Goal: Information Seeking & Learning: Learn about a topic

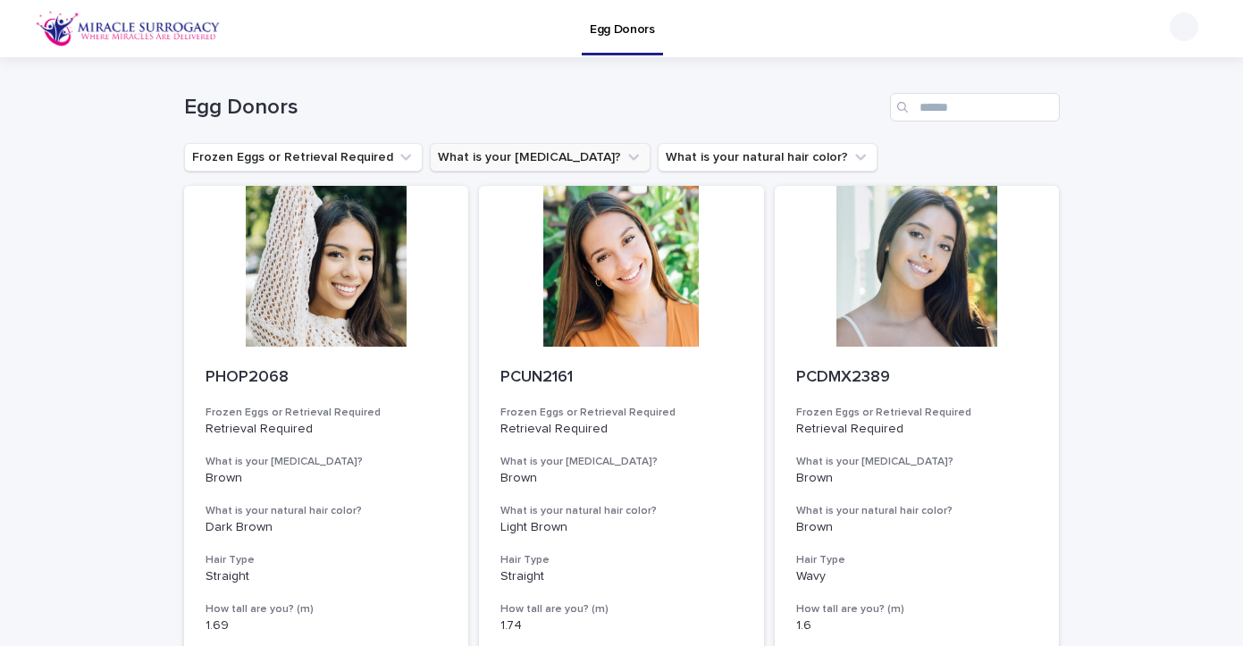
click at [624, 161] on icon "What is your eye color?" at bounding box center [633, 157] width 18 height 18
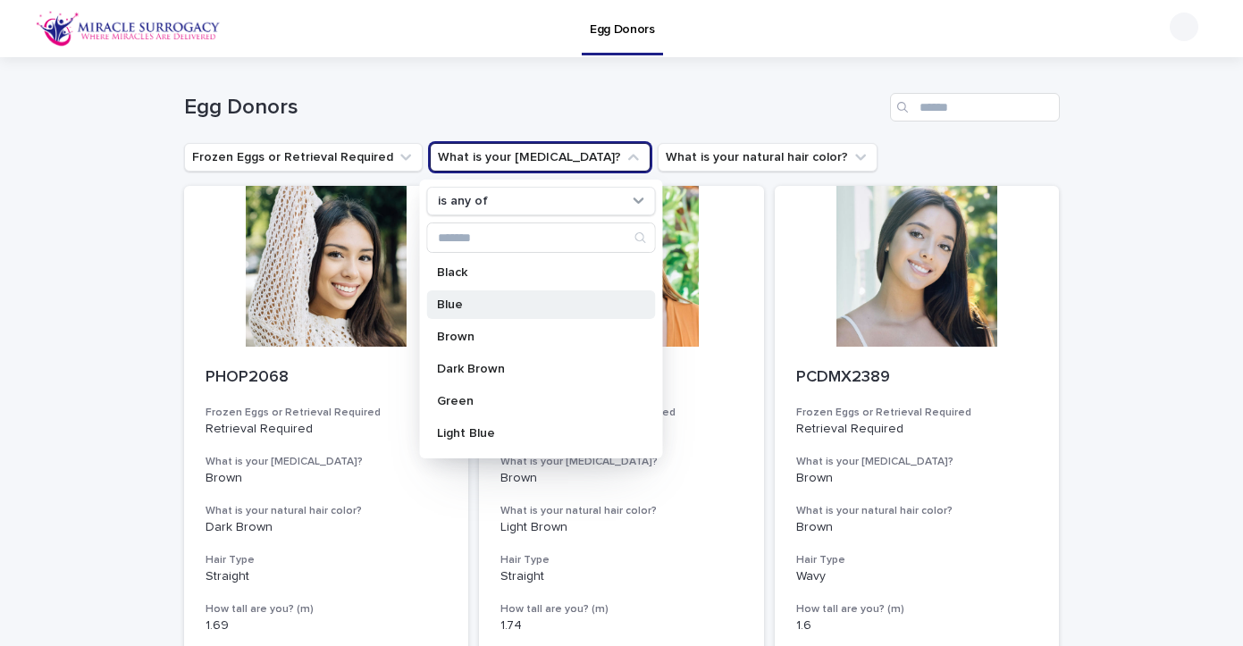
click at [460, 309] on p "Blue" at bounding box center [531, 304] width 189 height 13
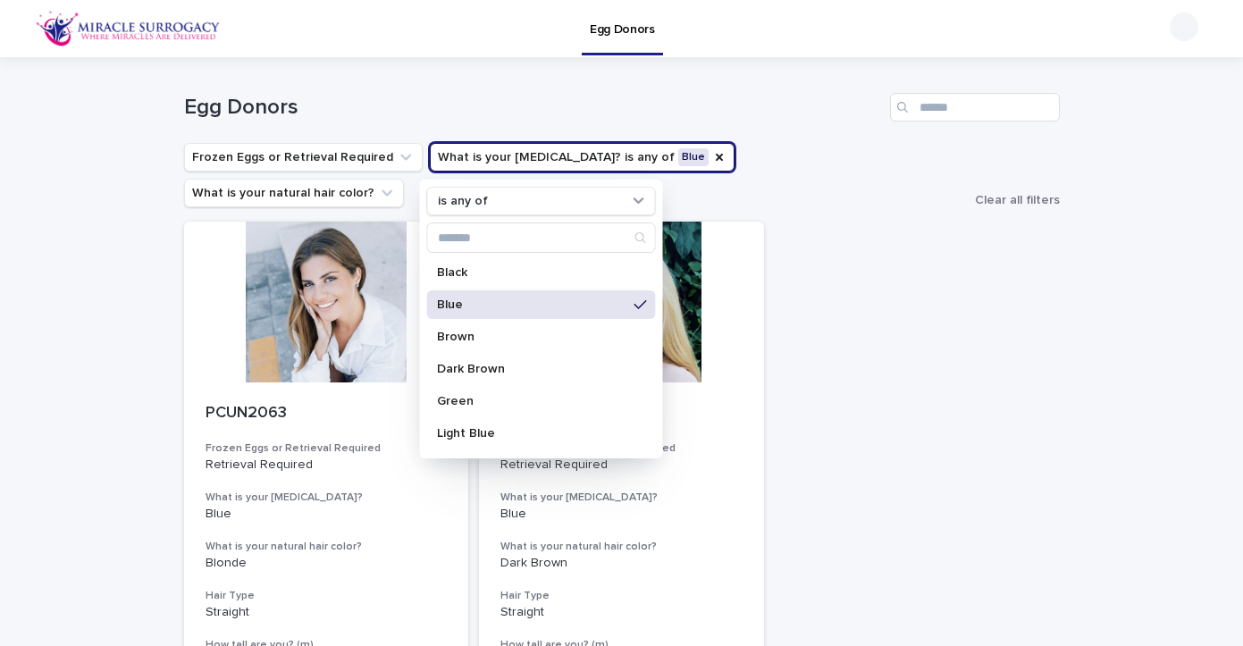
click at [1158, 240] on div "Loading... Saving… Loading... Saving… Egg Donors Frozen Eggs or Retrieval Requi…" at bounding box center [621, 490] width 1243 height 866
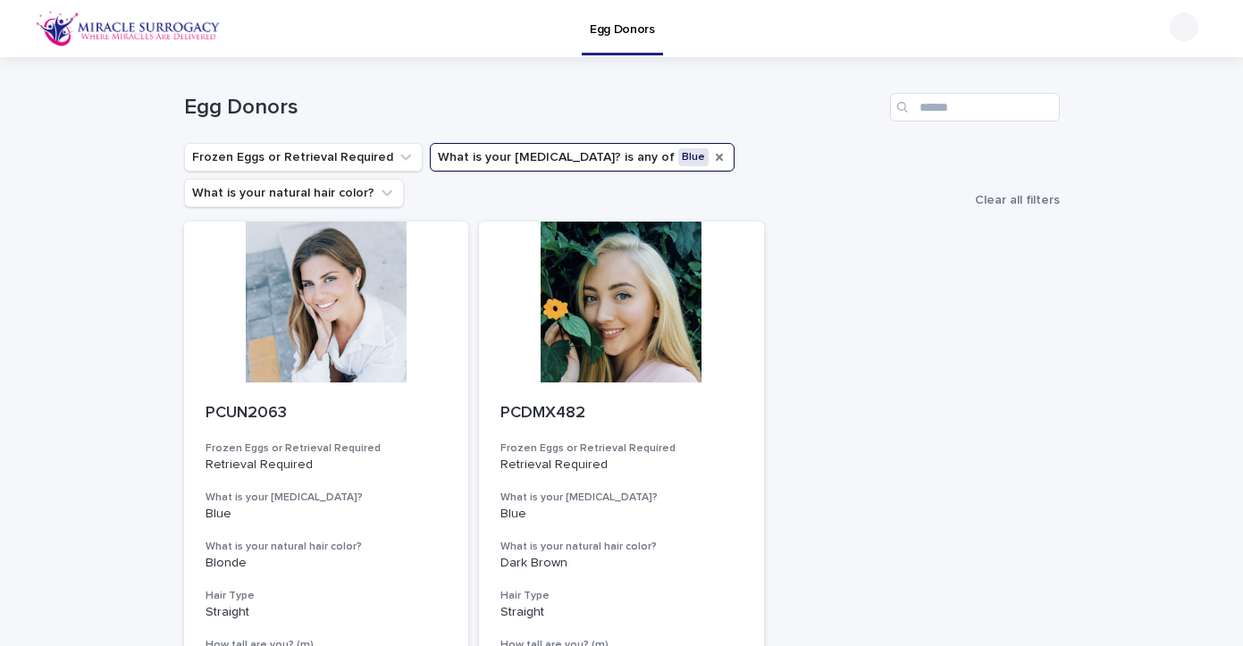
click at [716, 158] on icon "What is your eye color?" at bounding box center [719, 157] width 7 height 7
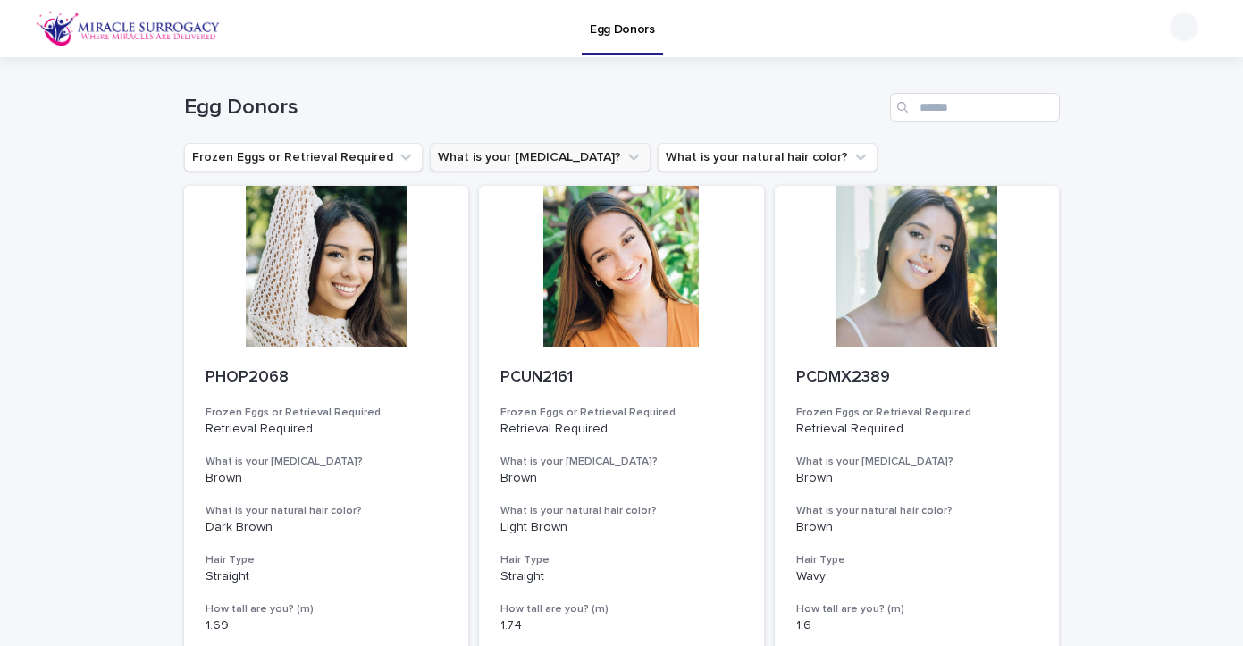
click at [555, 163] on button "What is your [MEDICAL_DATA]?" at bounding box center [540, 157] width 221 height 29
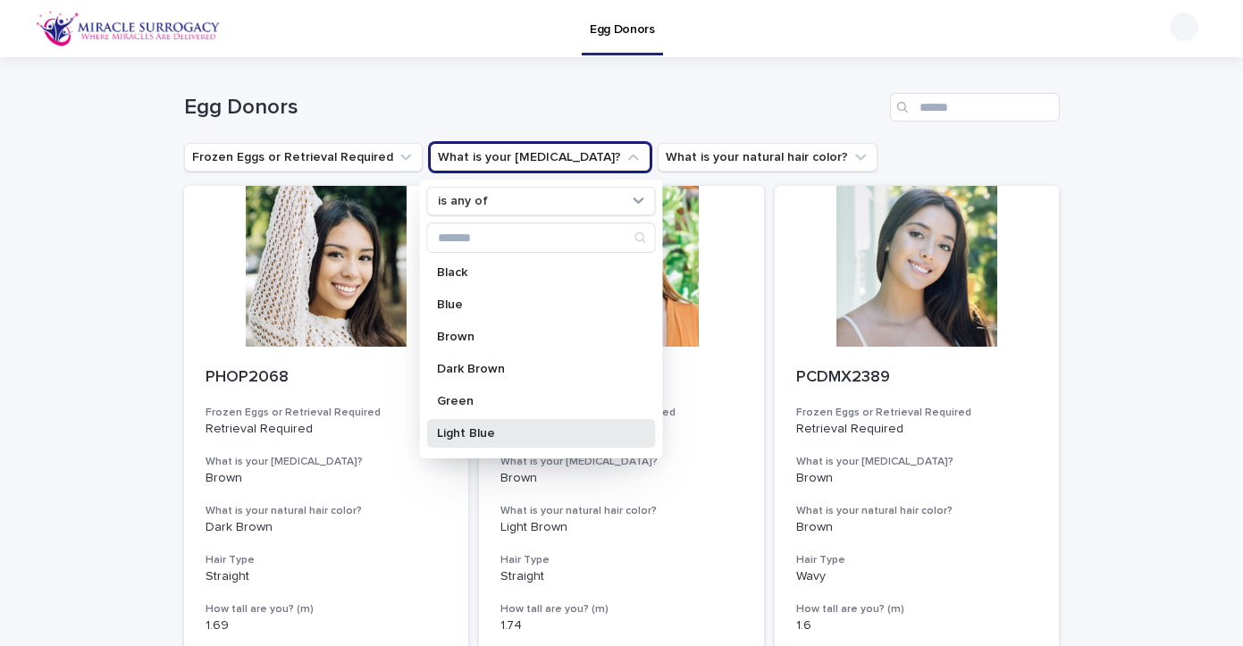
click at [482, 438] on p "Light Blue" at bounding box center [531, 433] width 189 height 13
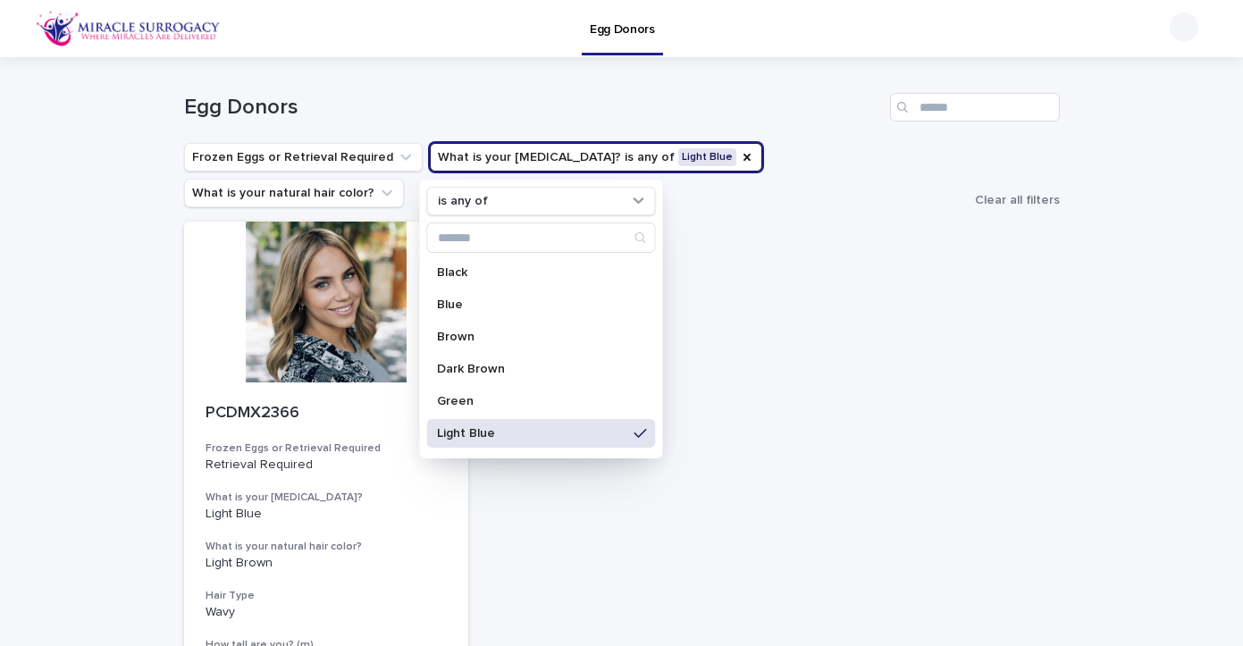
click at [1157, 217] on div "Loading... Saving… Loading... Saving… Egg Donors Frozen Eggs or Retrieval Requi…" at bounding box center [621, 490] width 1243 height 866
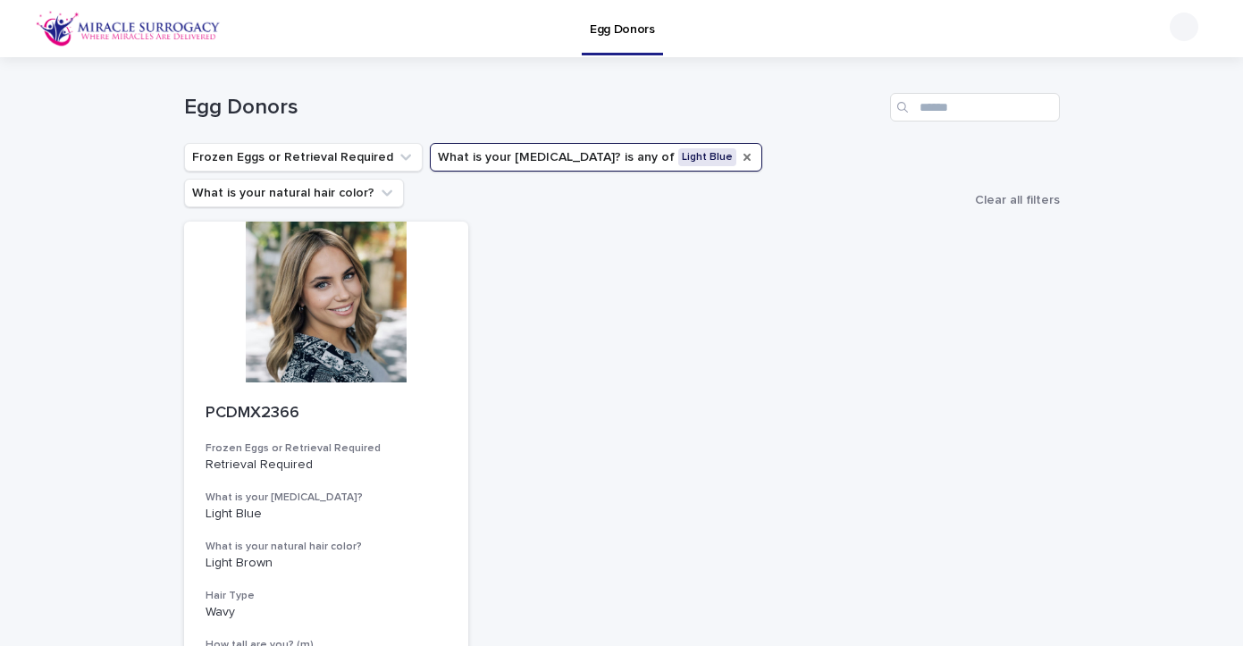
click at [740, 161] on icon "What is your eye color?" at bounding box center [747, 157] width 14 height 14
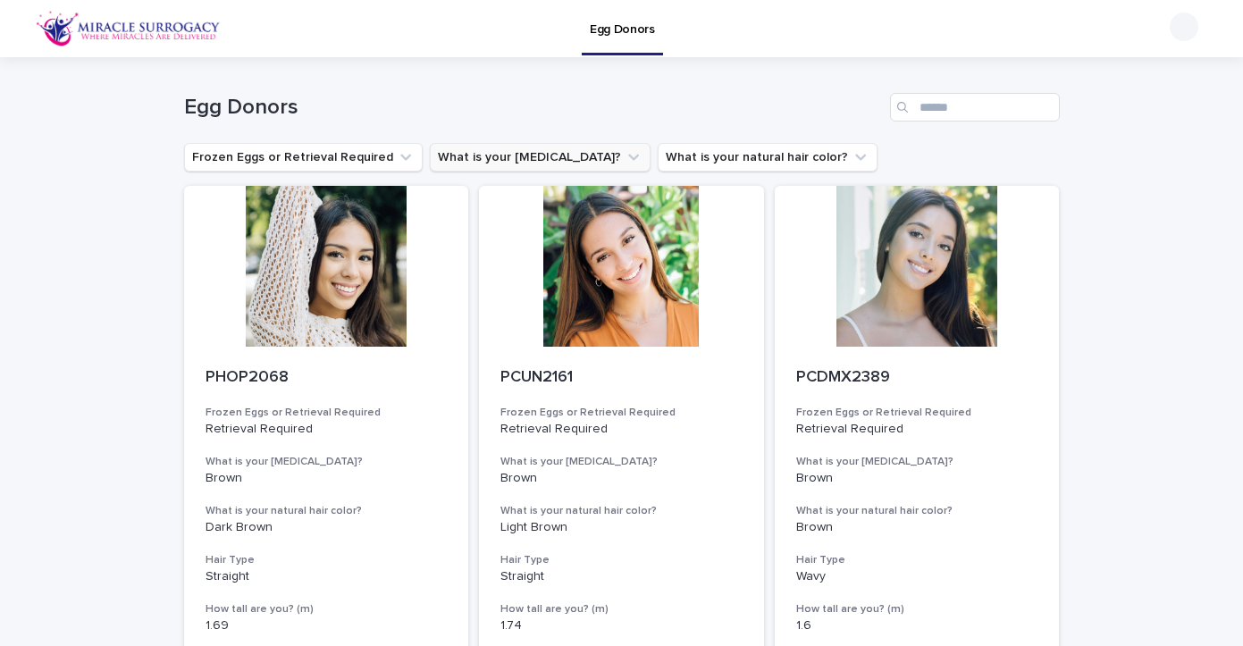
click at [539, 163] on button "What is your [MEDICAL_DATA]?" at bounding box center [540, 157] width 221 height 29
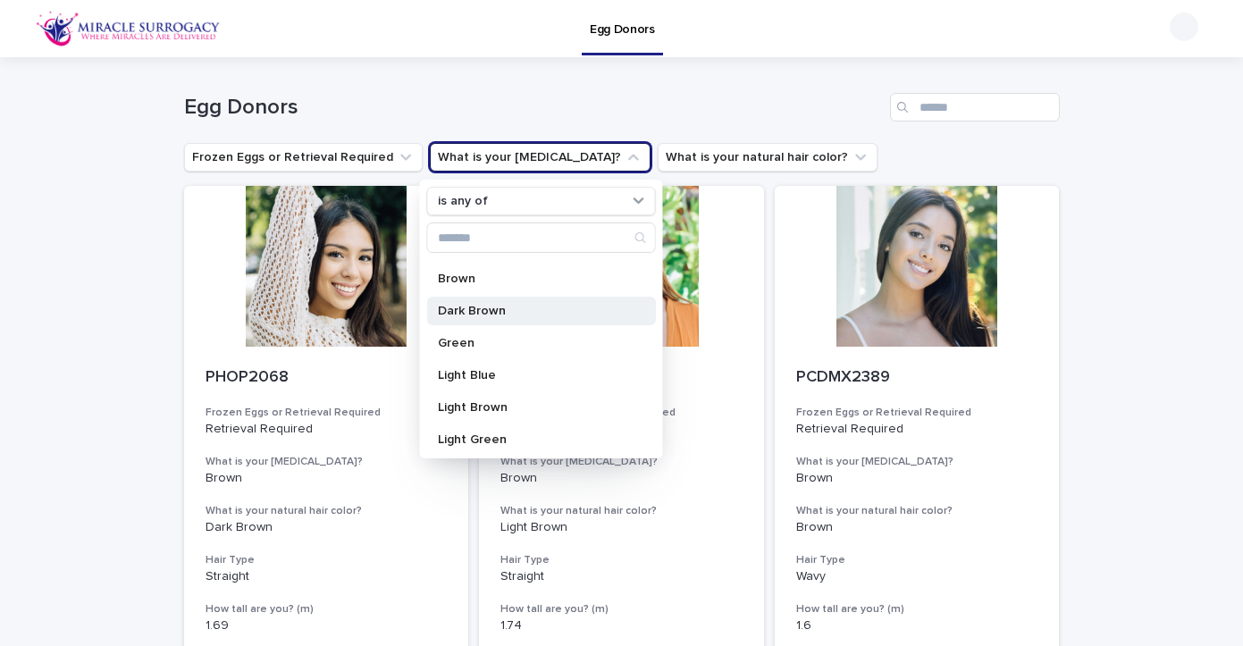
scroll to position [68, 0]
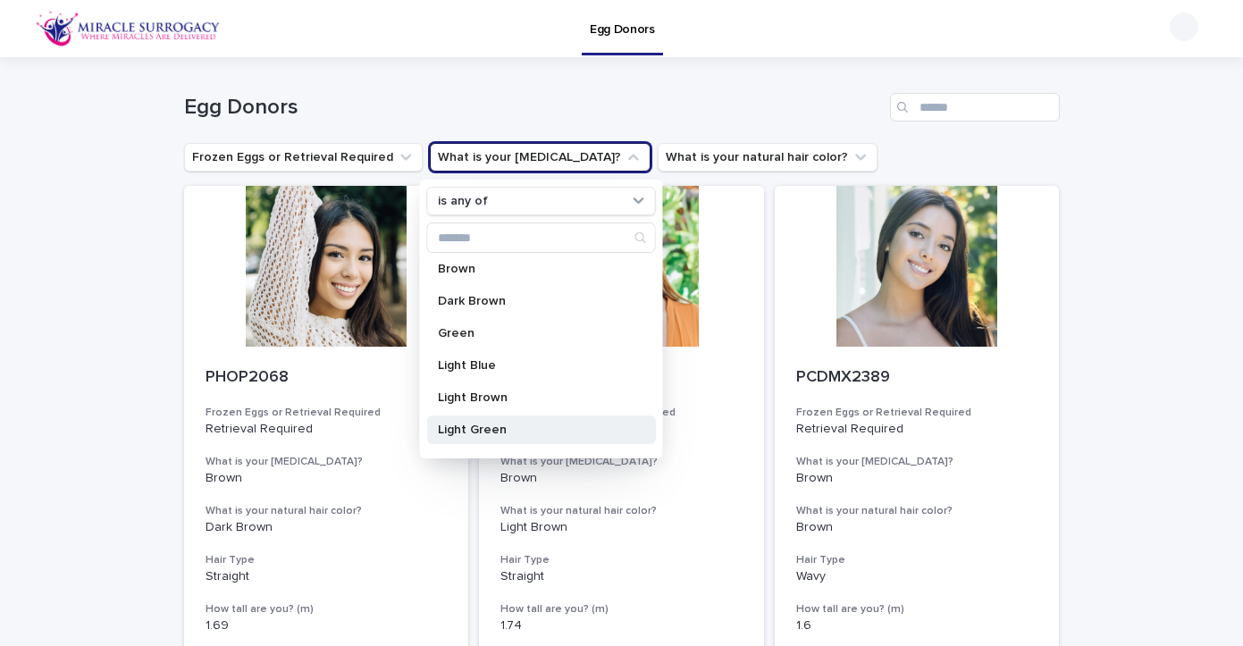
click at [486, 423] on div "Light Green" at bounding box center [540, 429] width 229 height 29
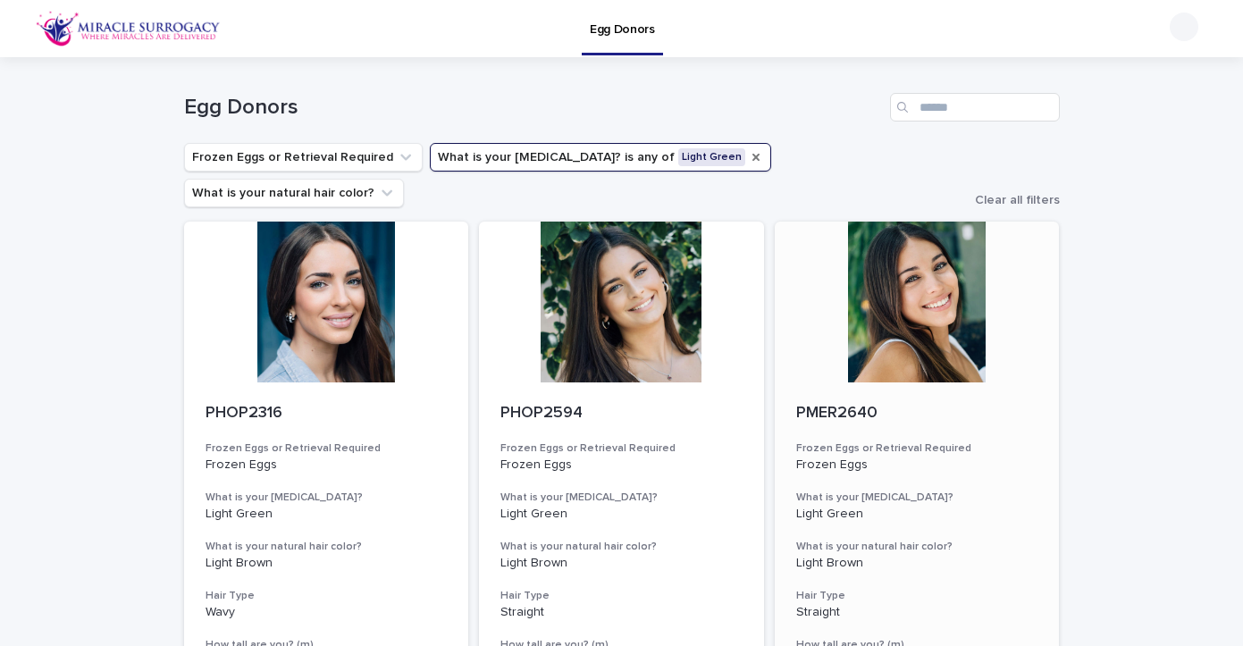
click at [925, 306] on div at bounding box center [916, 302] width 285 height 161
click at [749, 155] on icon "What is your eye color?" at bounding box center [756, 157] width 14 height 14
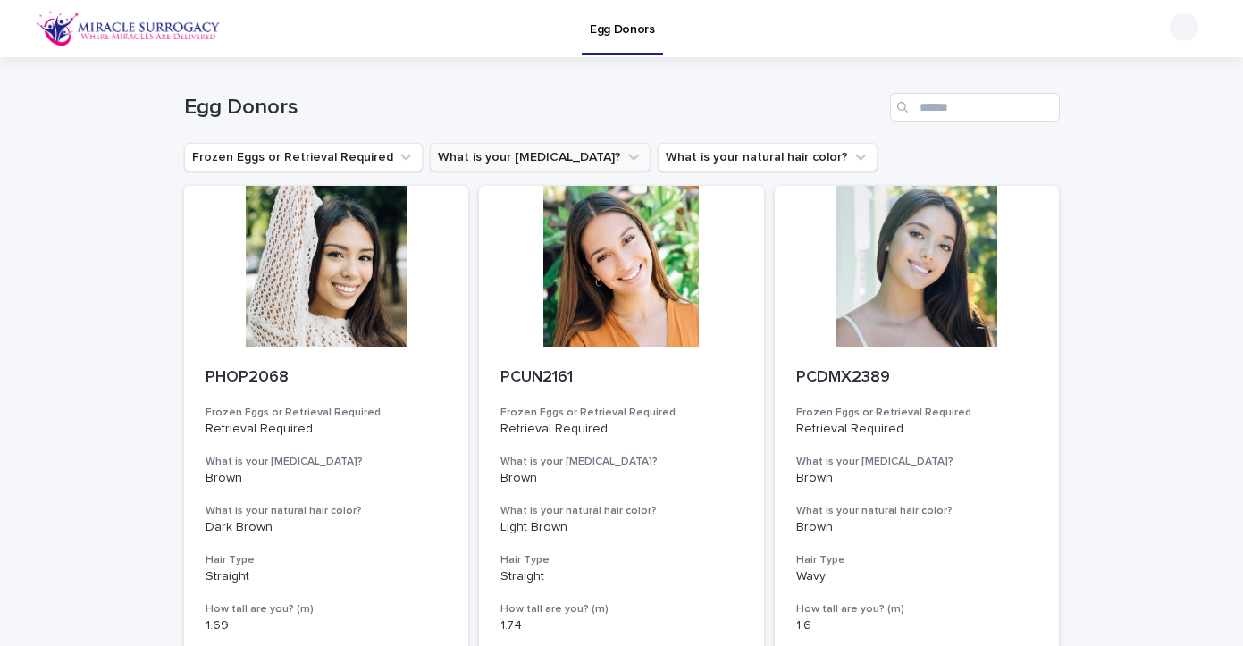
click at [554, 157] on button "What is your [MEDICAL_DATA]?" at bounding box center [540, 157] width 221 height 29
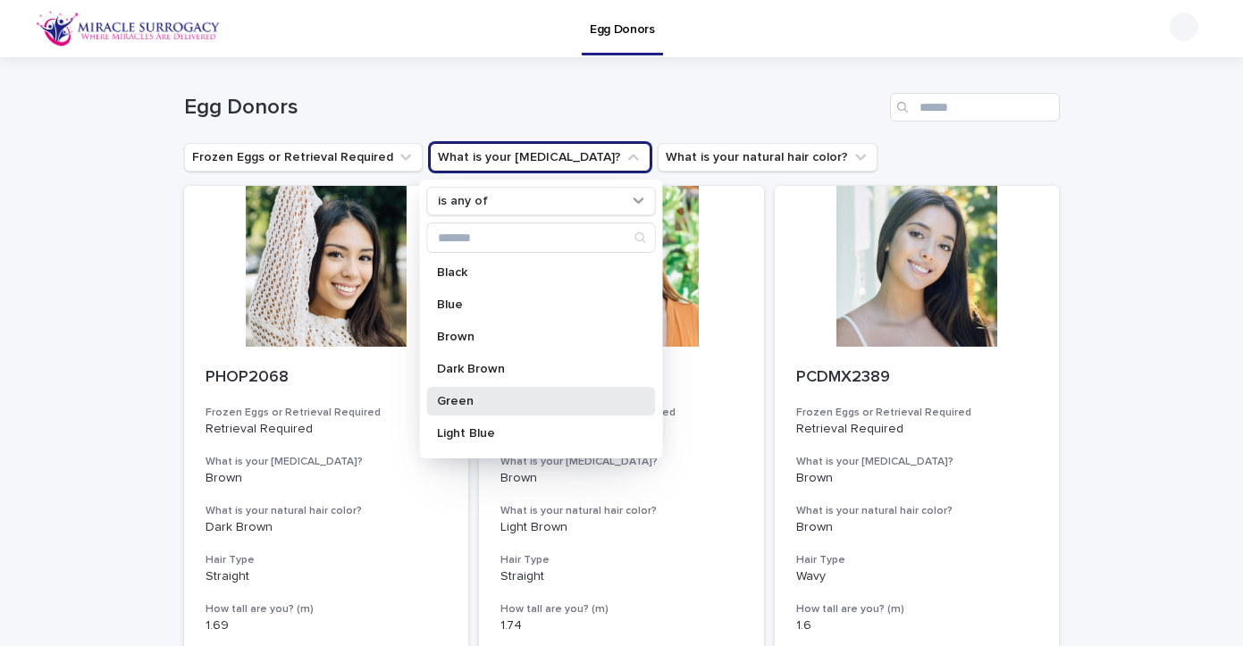
click at [463, 394] on div "Green" at bounding box center [540, 401] width 229 height 29
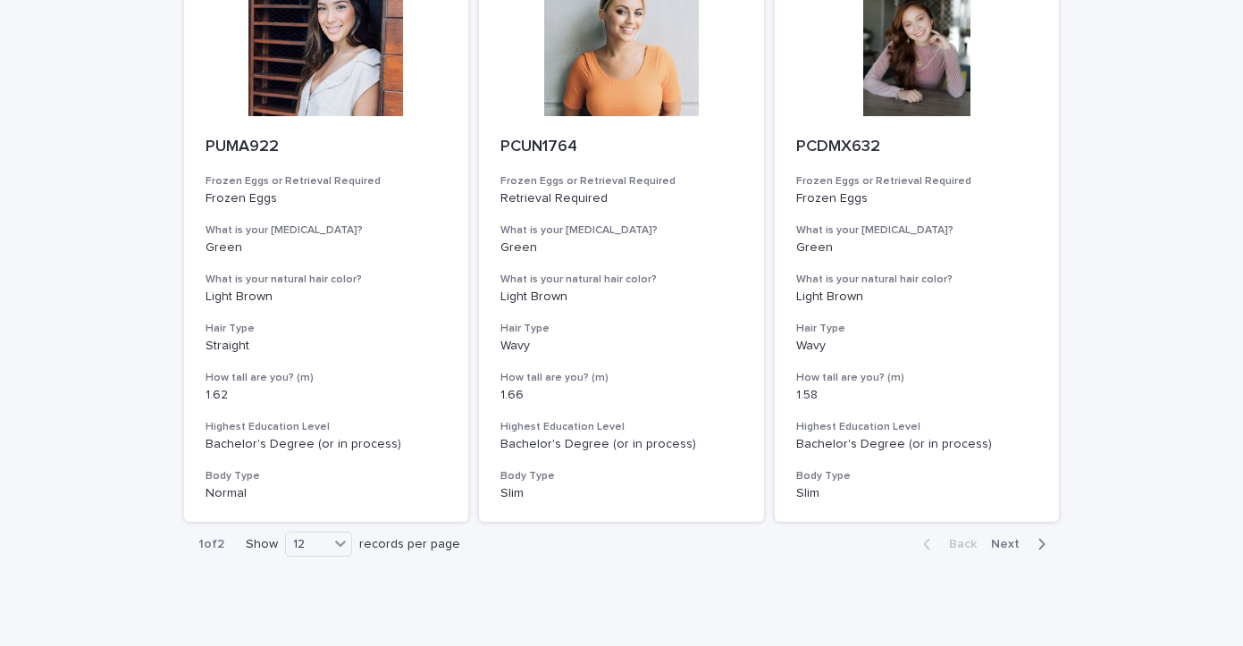
scroll to position [1997, 0]
click at [1008, 540] on span "Next" at bounding box center [1010, 546] width 39 height 13
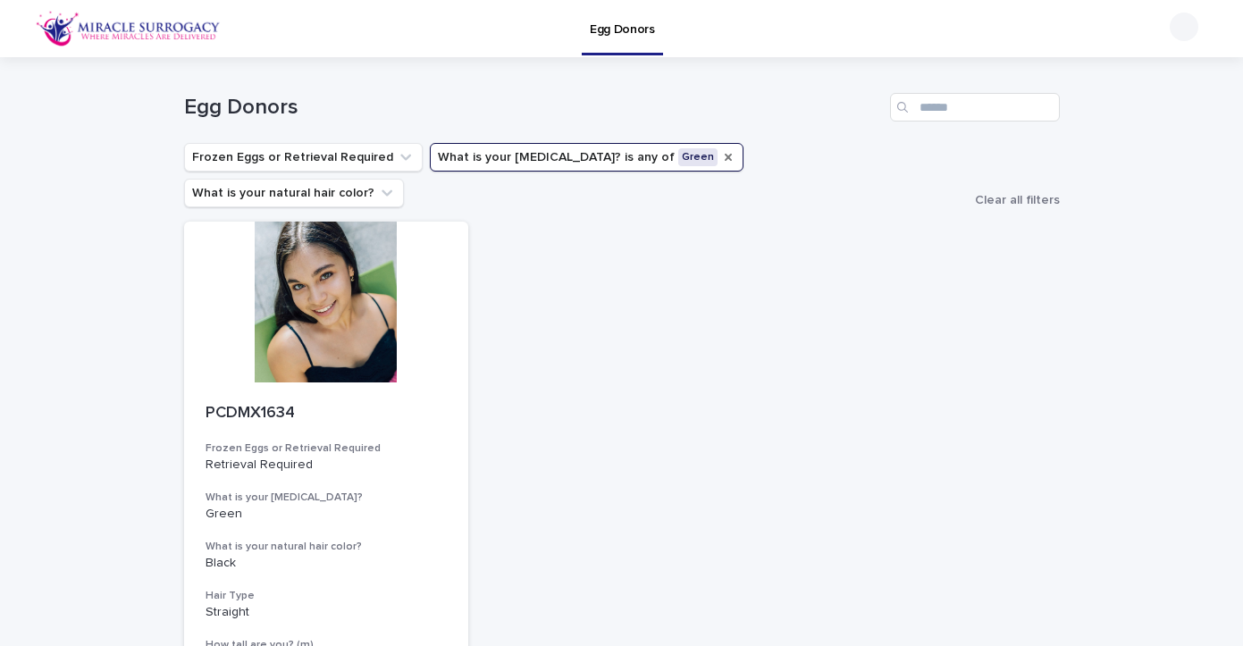
click at [721, 156] on icon "What is your eye color?" at bounding box center [728, 157] width 14 height 14
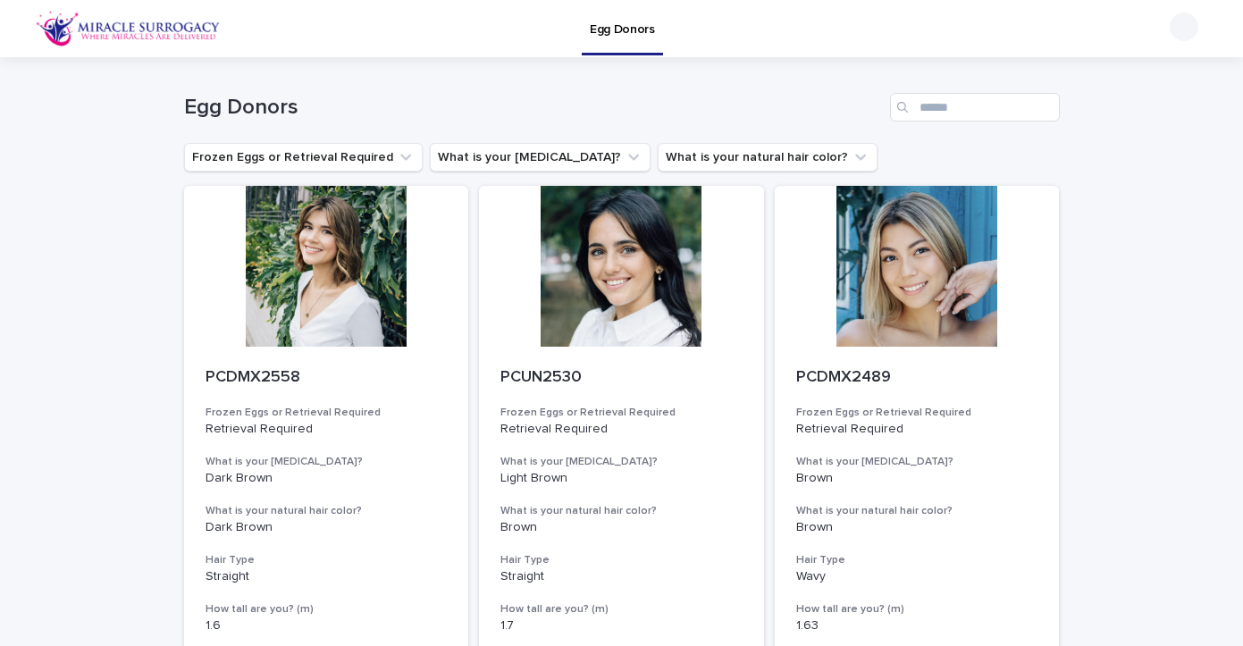
click at [163, 32] on img at bounding box center [128, 29] width 185 height 36
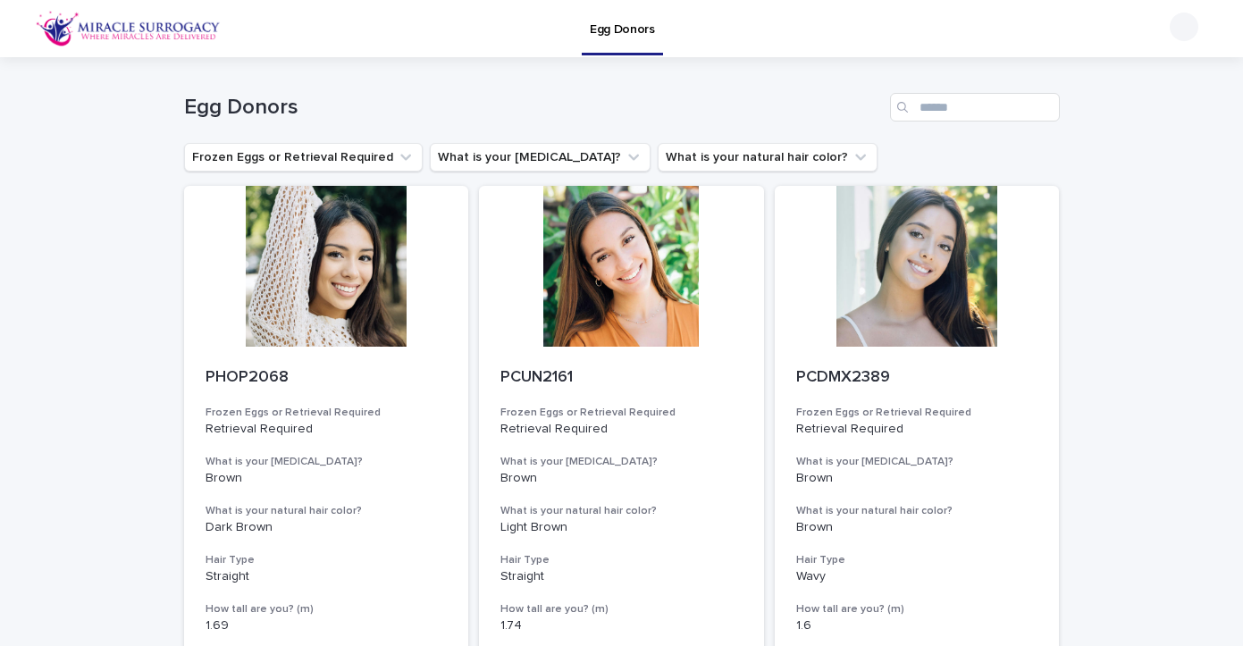
click at [162, 21] on img at bounding box center [128, 29] width 185 height 36
